Goal: Task Accomplishment & Management: Use online tool/utility

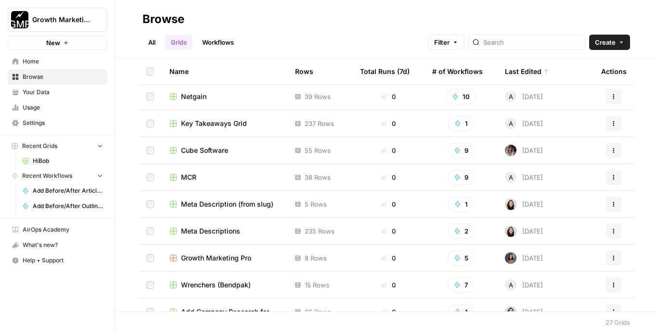
scroll to position [247, 0]
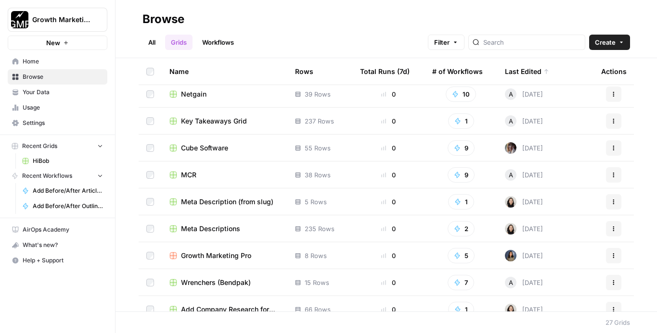
click at [200, 255] on span "Growth Marketing Pro" at bounding box center [216, 256] width 70 height 10
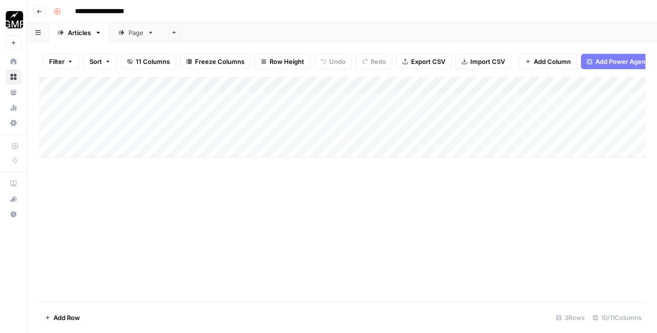
click at [123, 36] on icon at bounding box center [121, 32] width 7 height 7
click at [115, 130] on div "Add Column" at bounding box center [342, 134] width 606 height 114
type textarea "**********"
click at [160, 223] on div "Add Column" at bounding box center [342, 189] width 606 height 225
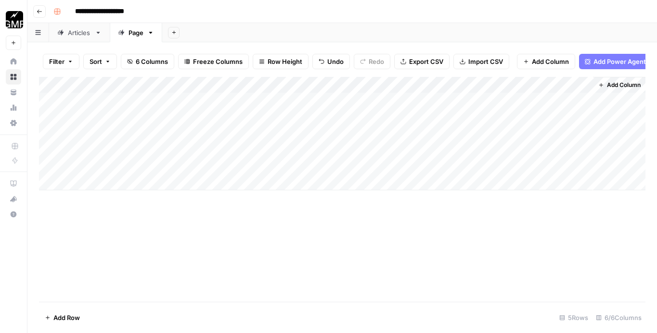
click at [120, 114] on div "Add Column" at bounding box center [342, 134] width 606 height 114
click at [192, 235] on div "Add Column" at bounding box center [342, 189] width 606 height 225
click at [583, 118] on div "Add Column" at bounding box center [342, 134] width 606 height 114
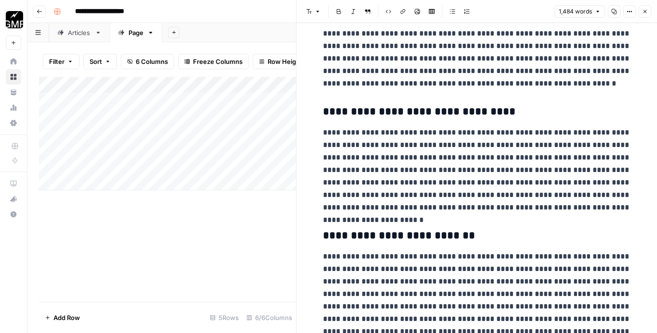
scroll to position [2175, 0]
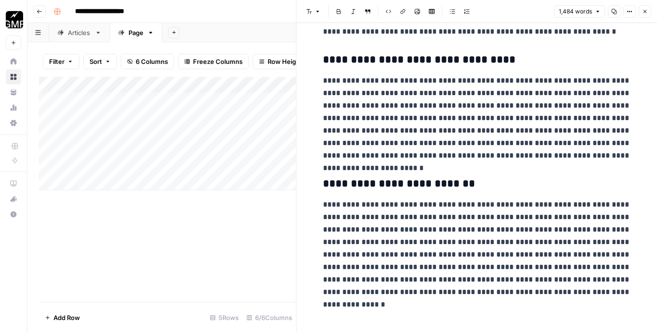
click at [645, 14] on icon "button" at bounding box center [645, 12] width 6 height 6
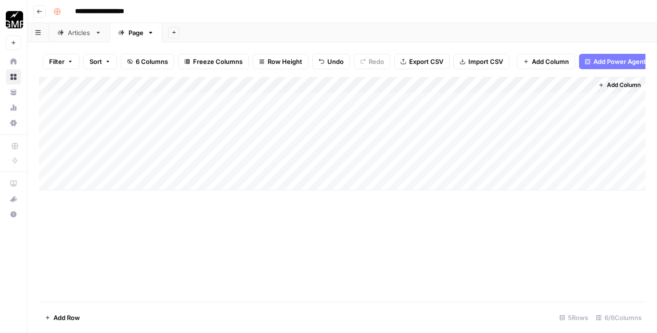
click at [140, 115] on div "Add Column" at bounding box center [342, 134] width 606 height 114
drag, startPoint x: 191, startPoint y: 115, endPoint x: 35, endPoint y: 115, distance: 156.4
click at [36, 115] on body "**********" at bounding box center [328, 166] width 657 height 333
click at [151, 239] on div "Add Column" at bounding box center [342, 189] width 606 height 225
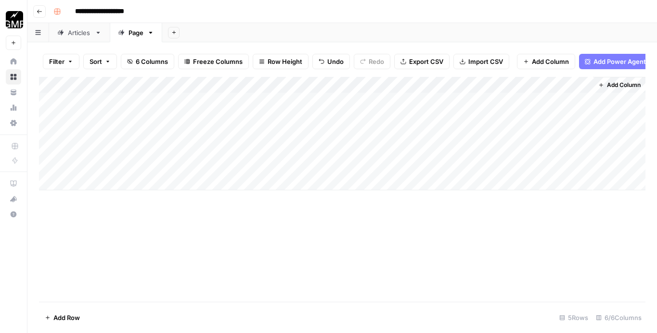
click at [409, 247] on div "Add Column" at bounding box center [342, 189] width 606 height 225
click at [389, 245] on div "Add Column" at bounding box center [342, 189] width 606 height 225
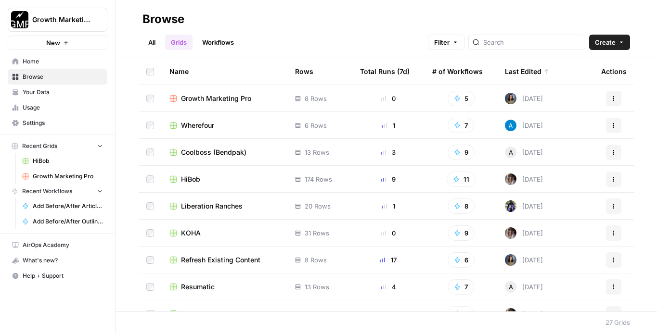
click at [207, 100] on span "Growth Marketing Pro" at bounding box center [216, 99] width 70 height 10
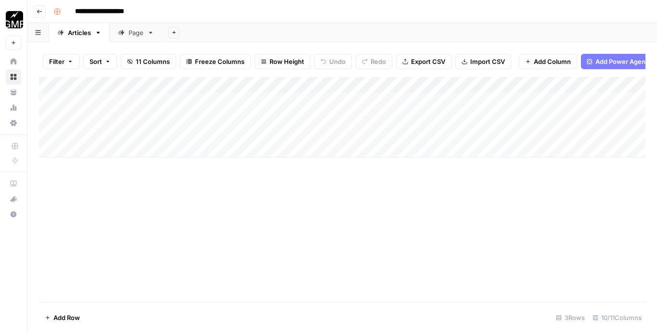
click at [114, 150] on div "Add Column" at bounding box center [342, 117] width 606 height 81
click at [114, 150] on div "Add Column" at bounding box center [342, 125] width 606 height 97
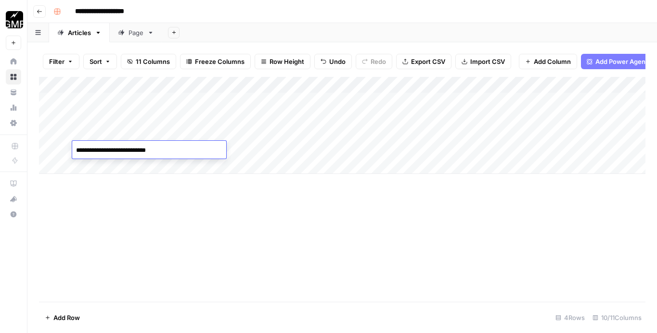
type textarea "**********"
click at [151, 244] on div "Add Column" at bounding box center [342, 189] width 606 height 225
click at [186, 148] on div "Add Column" at bounding box center [342, 125] width 606 height 97
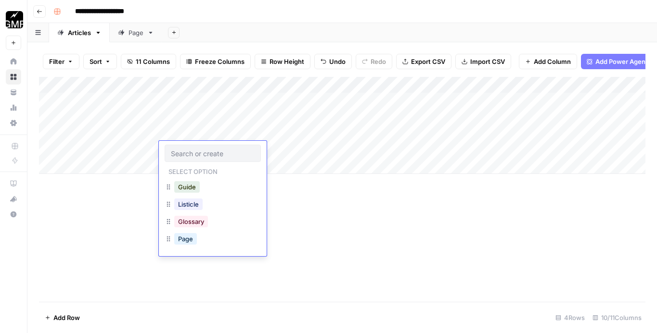
click at [199, 209] on button "Listicle" at bounding box center [188, 205] width 28 height 12
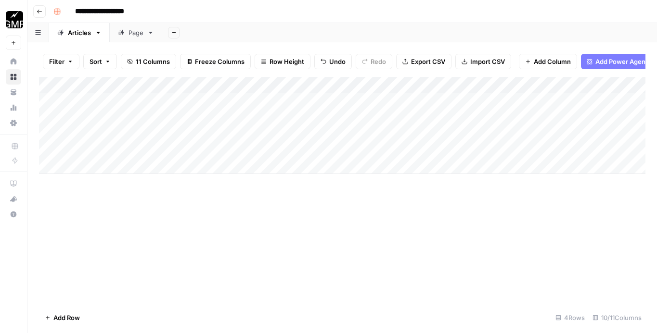
click at [291, 150] on div "Add Column" at bounding box center [342, 125] width 606 height 97
click at [275, 153] on div "Add Column" at bounding box center [342, 125] width 606 height 97
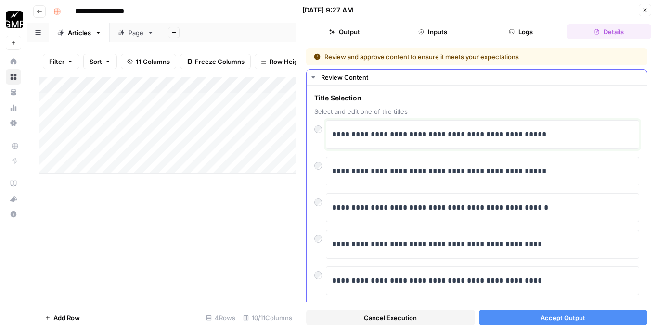
click at [341, 135] on p "**********" at bounding box center [482, 134] width 301 height 13
click at [550, 136] on p "**********" at bounding box center [482, 134] width 301 height 13
drag, startPoint x: 550, startPoint y: 136, endPoint x: 467, endPoint y: 135, distance: 83.7
click at [467, 135] on p "**********" at bounding box center [482, 134] width 301 height 13
click at [321, 130] on div at bounding box center [320, 126] width 12 height 13
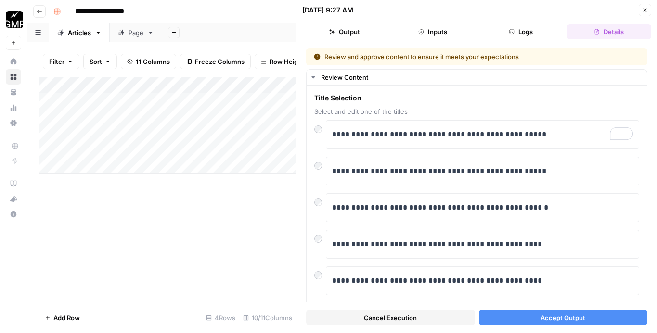
click at [529, 318] on button "Accept Output" at bounding box center [563, 317] width 169 height 15
